Goal: Transaction & Acquisition: Purchase product/service

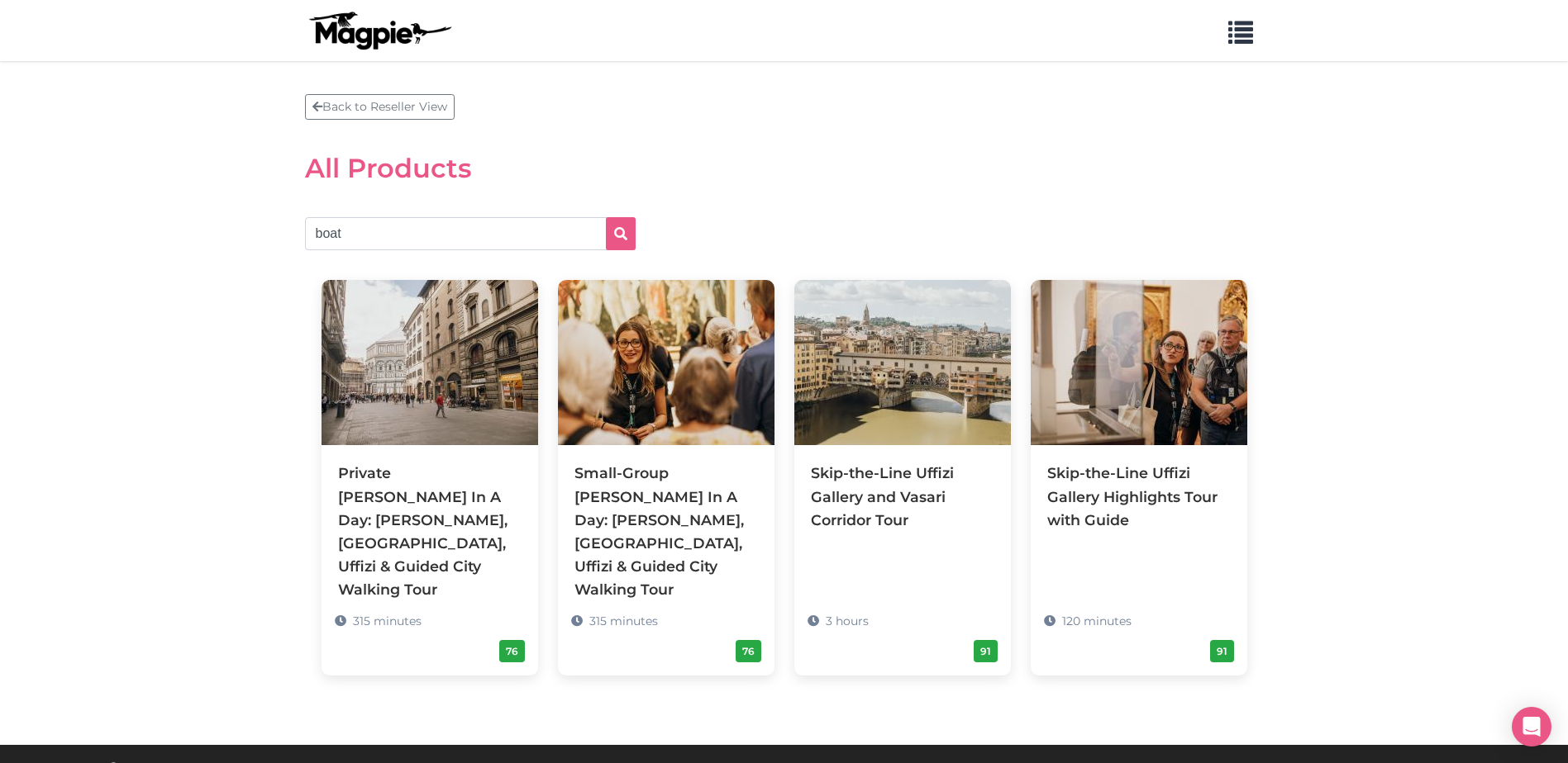
type input "boat"
click at [606, 217] on button "submit" at bounding box center [621, 233] width 30 height 33
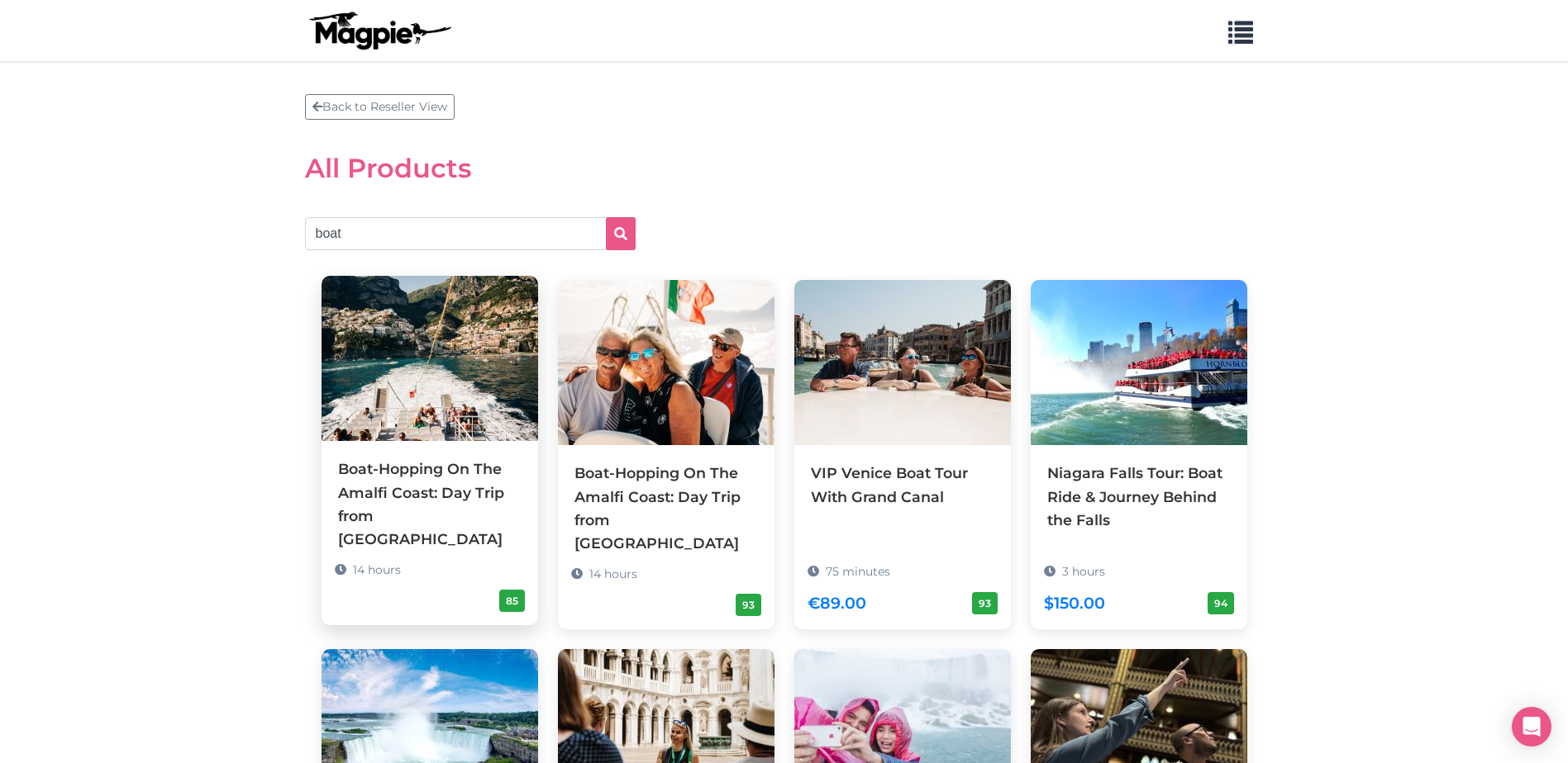
click at [374, 477] on div "Boat-Hopping On The Amalfi Coast: Day Trip from [GEOGRAPHIC_DATA]" at bounding box center [429, 503] width 184 height 93
